Goal: Information Seeking & Learning: Learn about a topic

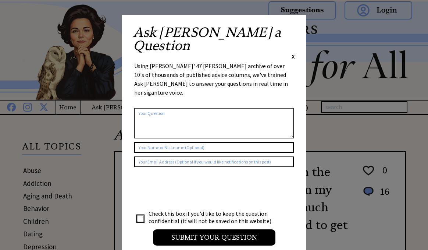
click at [293, 53] on span "X" at bounding box center [293, 56] width 3 height 7
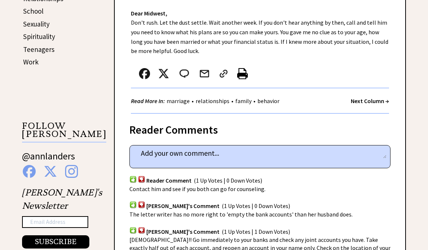
scroll to position [405, 0]
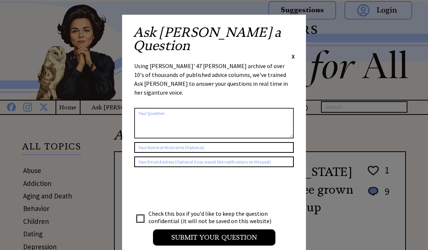
click at [293, 53] on span "X" at bounding box center [293, 56] width 3 height 7
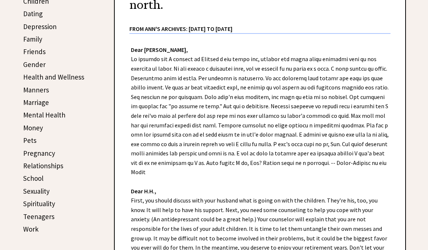
scroll to position [221, 0]
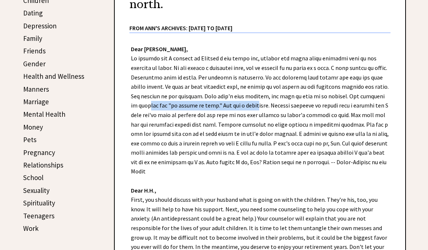
drag, startPoint x: 170, startPoint y: 103, endPoint x: 274, endPoint y: 104, distance: 104.1
click at [274, 104] on div "Dear Ann Landers, Dear H.H., First, you should discuss with your husband what i…" at bounding box center [260, 176] width 291 height 286
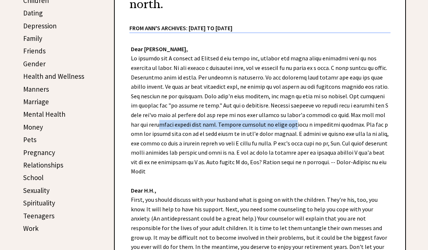
drag, startPoint x: 178, startPoint y: 122, endPoint x: 308, endPoint y: 122, distance: 129.1
click at [308, 122] on div "Dear Ann Landers, Dear H.H., First, you should discuss with your husband what i…" at bounding box center [260, 176] width 291 height 286
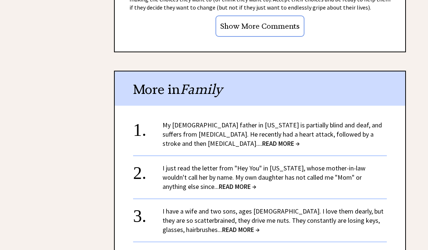
scroll to position [809, 0]
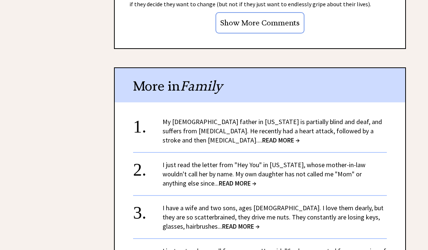
click at [218, 203] on link "I have a wife and two sons, ages 15 and 12. I love them dearly, but they are so…" at bounding box center [273, 216] width 221 height 27
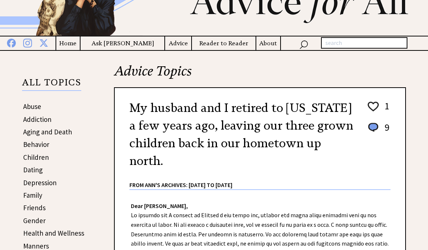
scroll to position [0, 0]
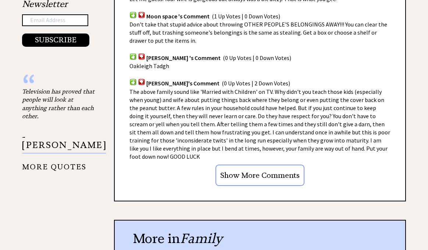
scroll to position [552, 0]
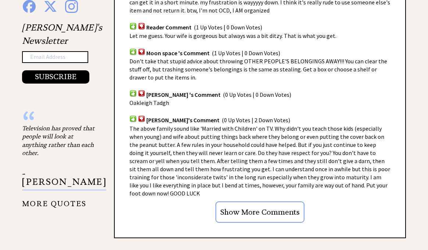
click at [258, 201] on input "Show More Comments" at bounding box center [260, 211] width 89 height 21
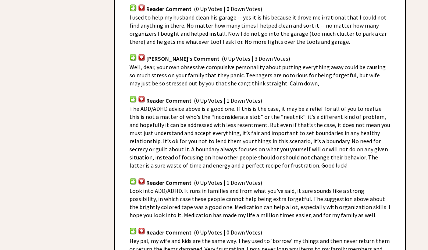
scroll to position [809, 0]
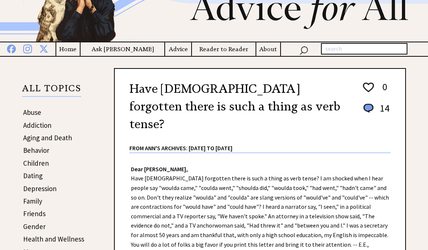
scroll to position [35, 0]
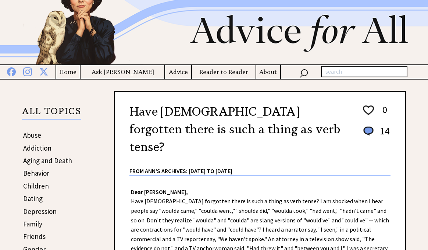
click at [56, 160] on link "Aging and Death" at bounding box center [47, 160] width 49 height 9
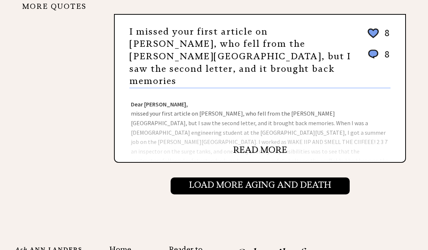
scroll to position [773, 0]
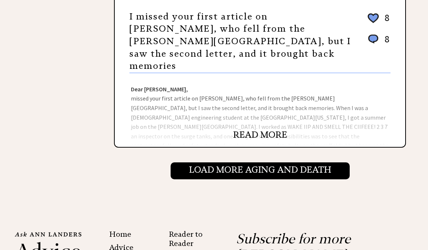
click at [227, 92] on div "Dear Ann Landers, missed your first article on Roger Daub, who fell from the Ga…" at bounding box center [260, 110] width 291 height 74
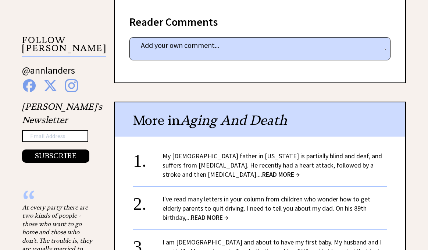
scroll to position [477, 0]
